Goal: Task Accomplishment & Management: Manage account settings

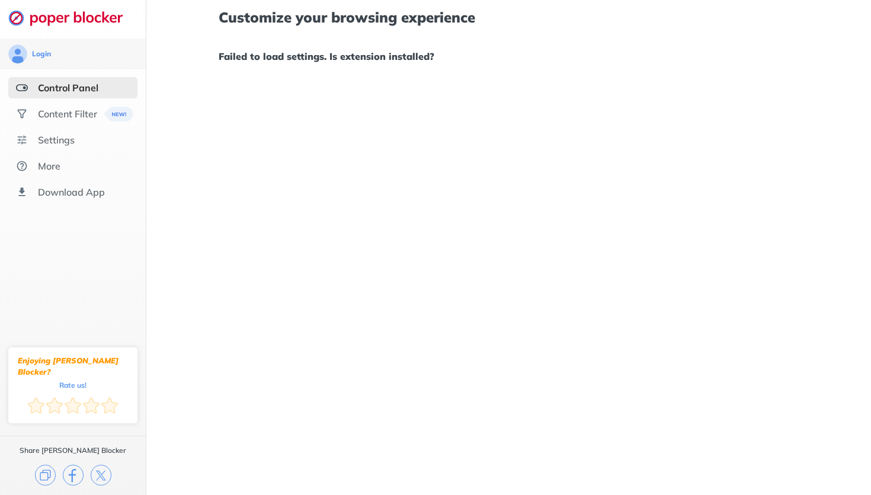
click at [305, 59] on h1 "Failed to load settings. Is extension installed?" at bounding box center [509, 56] width 580 height 15
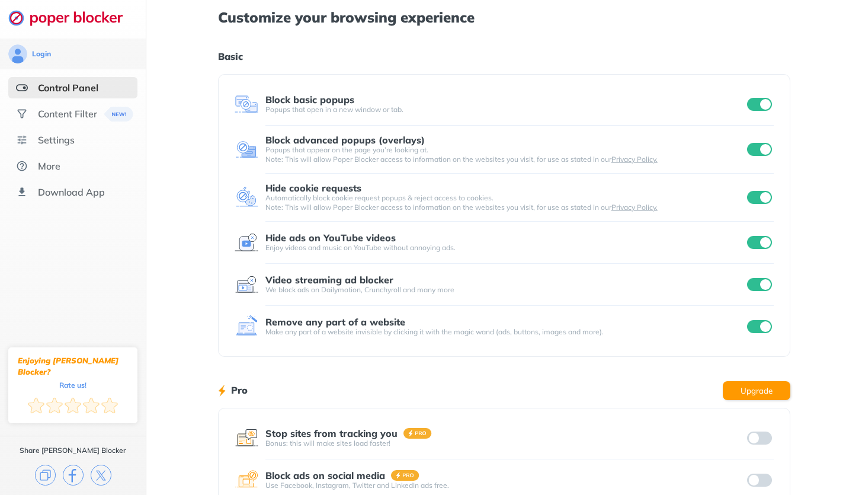
click at [206, 201] on div "Customize your browsing experience Basic Block basic popups Popups that open in…" at bounding box center [504, 306] width 716 height 613
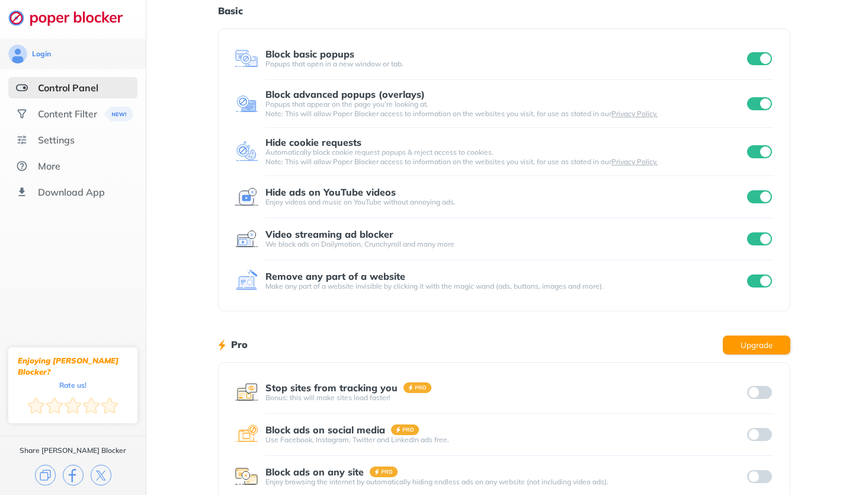
scroll to position [50, 0]
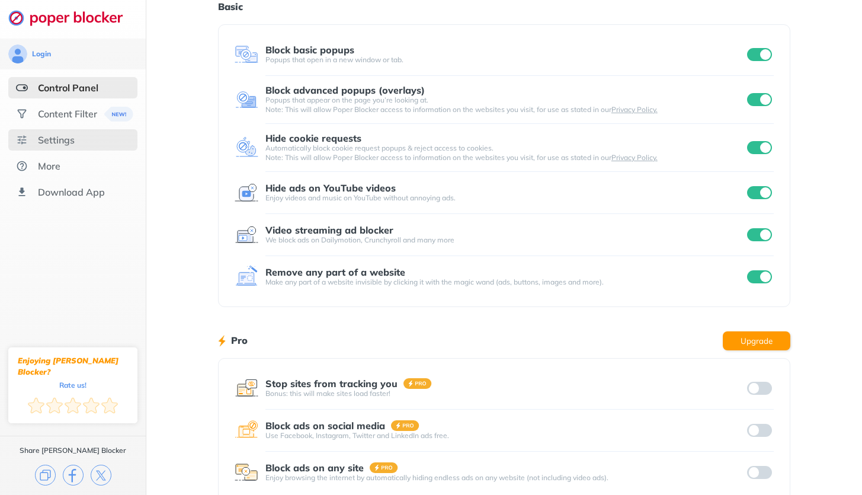
click at [79, 143] on div "Settings" at bounding box center [72, 139] width 129 height 21
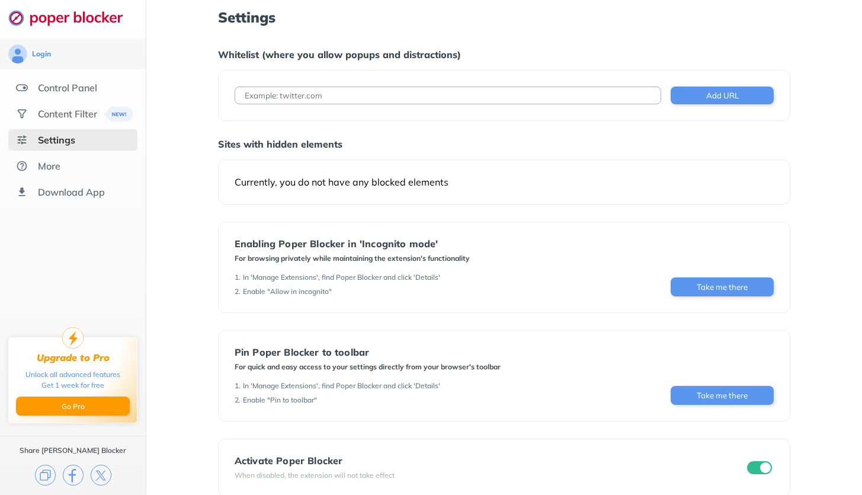
click at [303, 91] on input at bounding box center [448, 96] width 427 height 18
type input "i"
